Goal: Check status: Check status

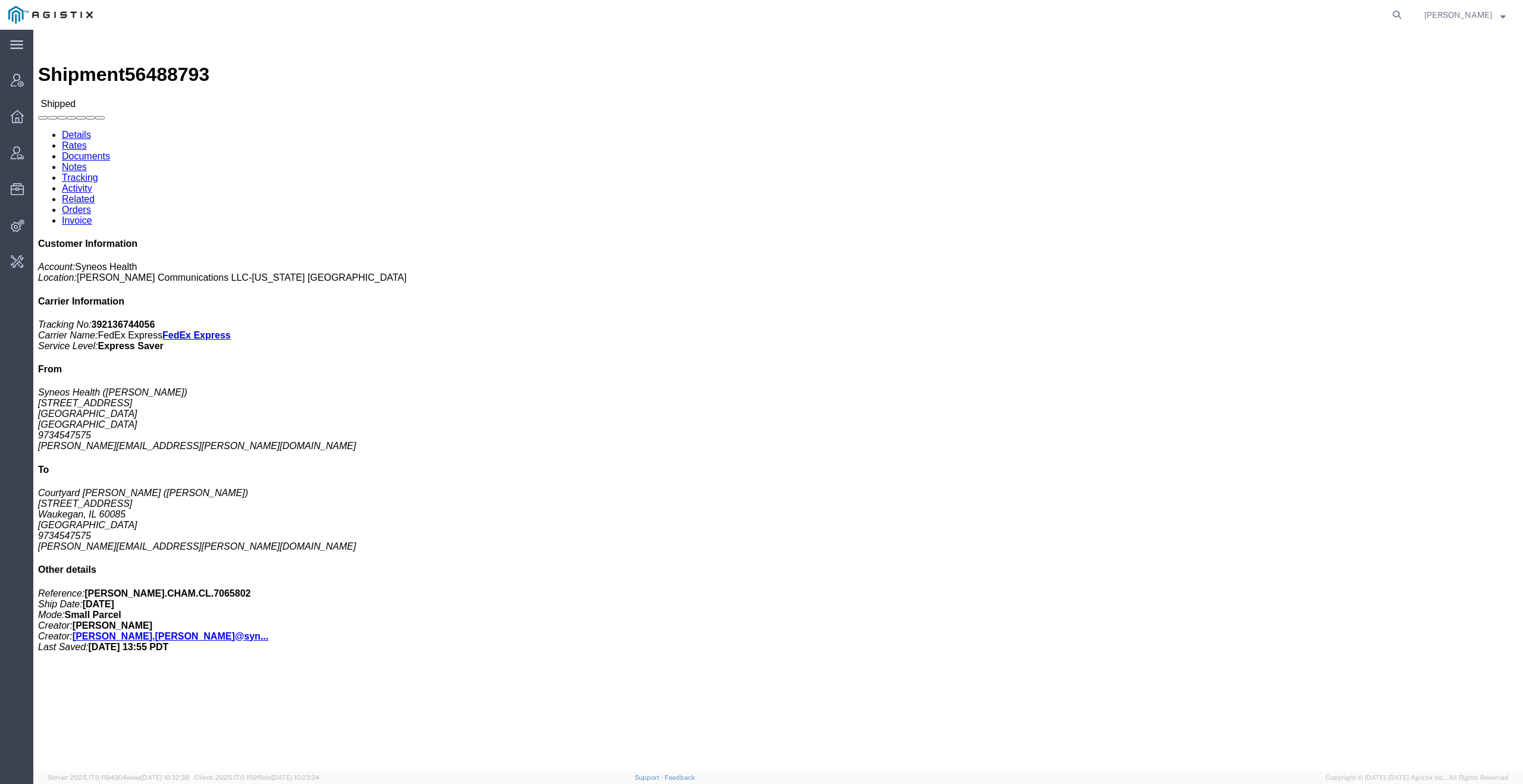
drag, startPoint x: 1402, startPoint y: 20, endPoint x: 1387, endPoint y: 19, distance: 15.0
click at [1402, 20] on icon at bounding box center [1397, 15] width 17 height 17
click at [1308, 13] on input "search" at bounding box center [1208, 15] width 362 height 29
paste input "shipment_order_id 55776435"
click at [1120, 14] on input "shipment_order_id 55776435" at bounding box center [1208, 15] width 362 height 29
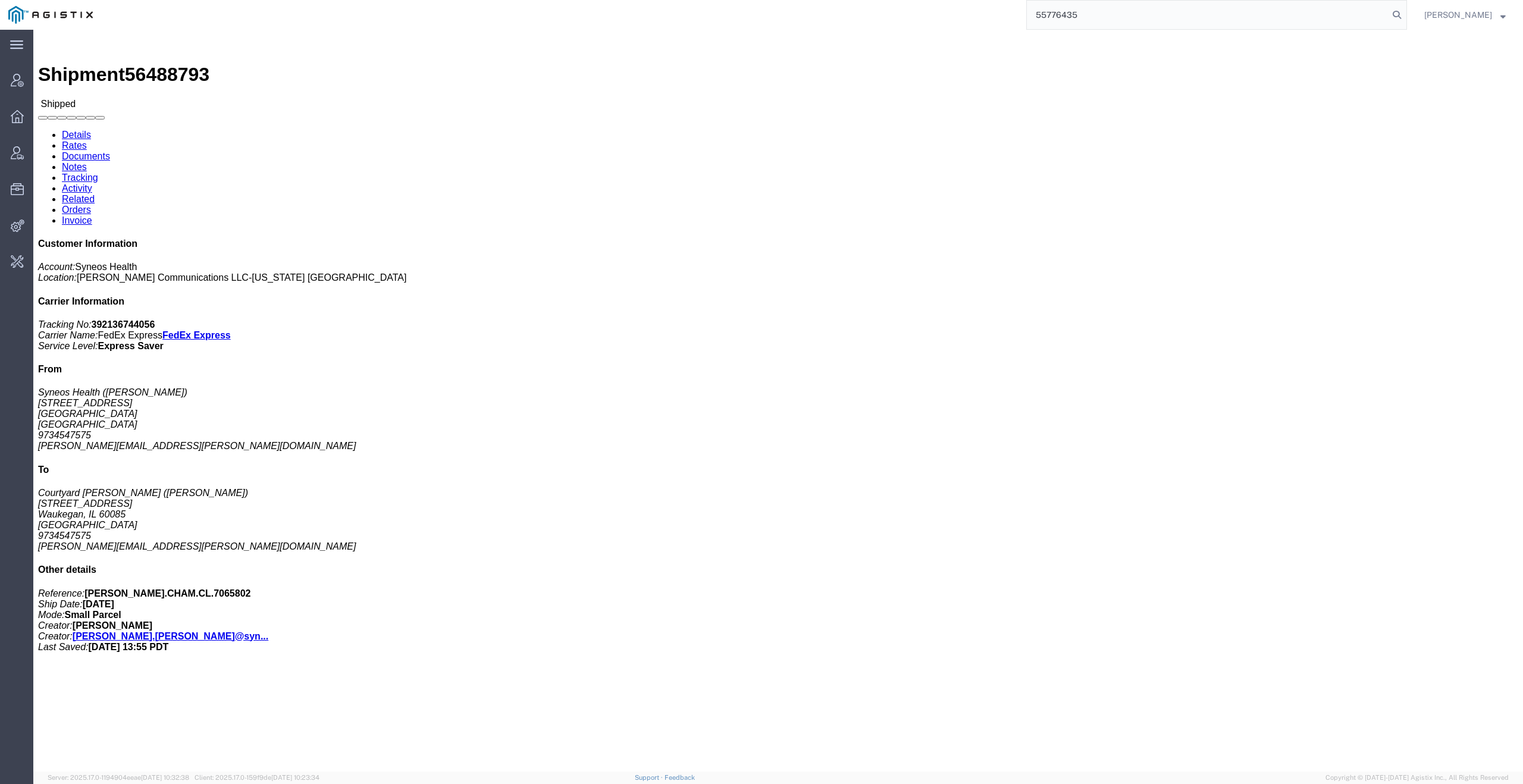
type input "55776435"
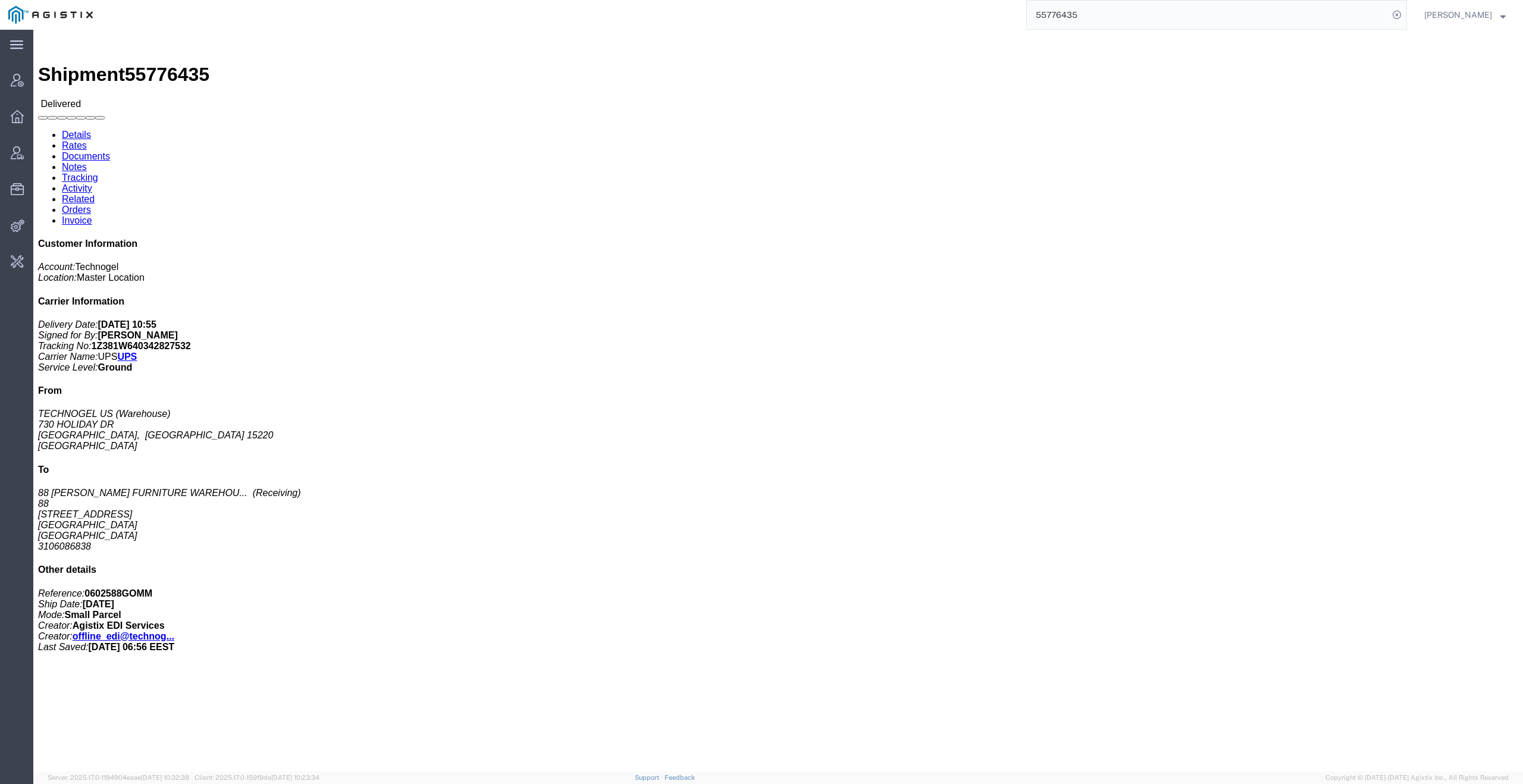
click link "Activity"
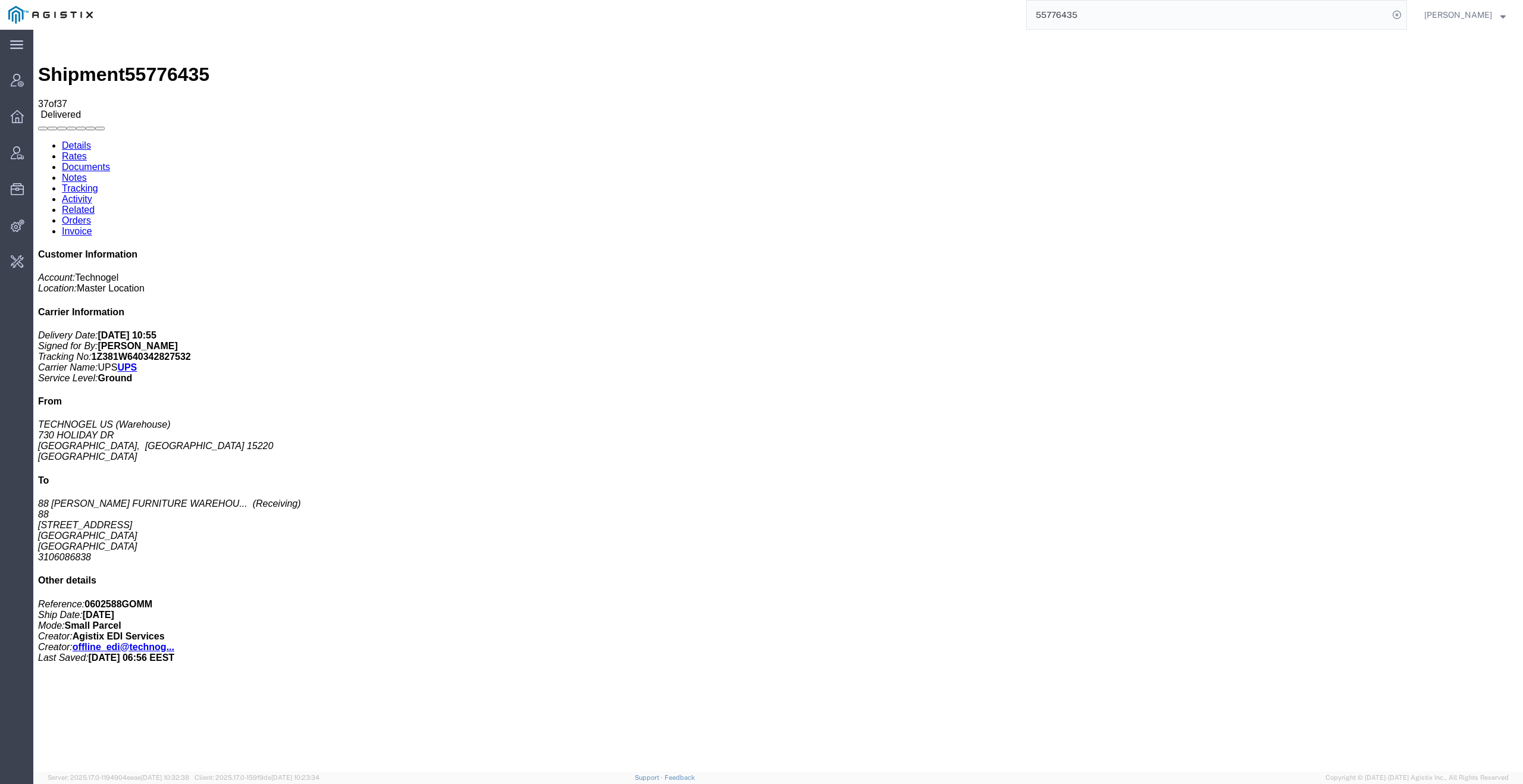
scroll to position [8, 0]
